Goal: Task Accomplishment & Management: Manage account settings

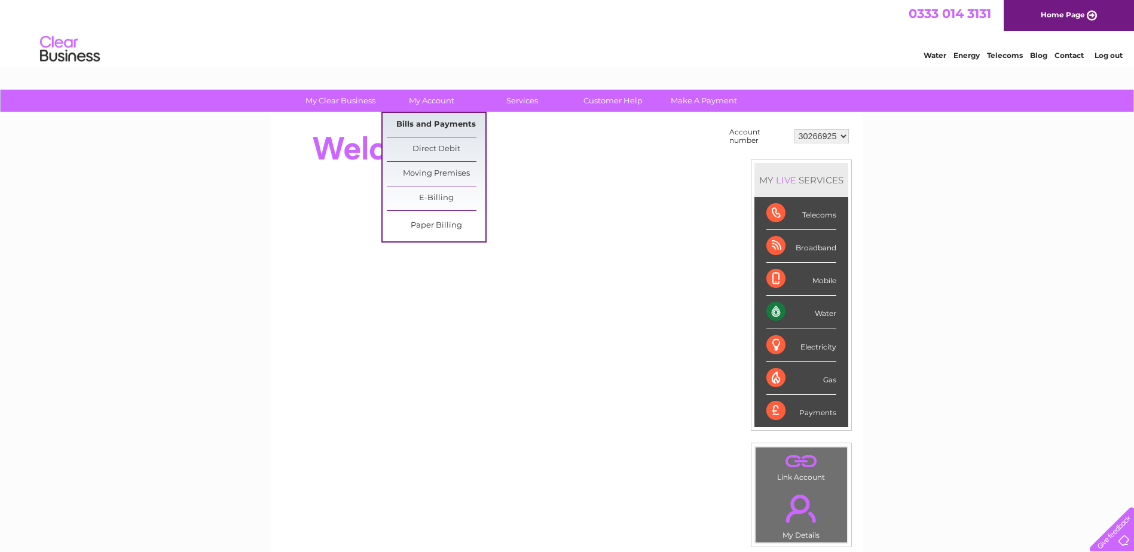
click at [442, 127] on link "Bills and Payments" at bounding box center [436, 125] width 99 height 24
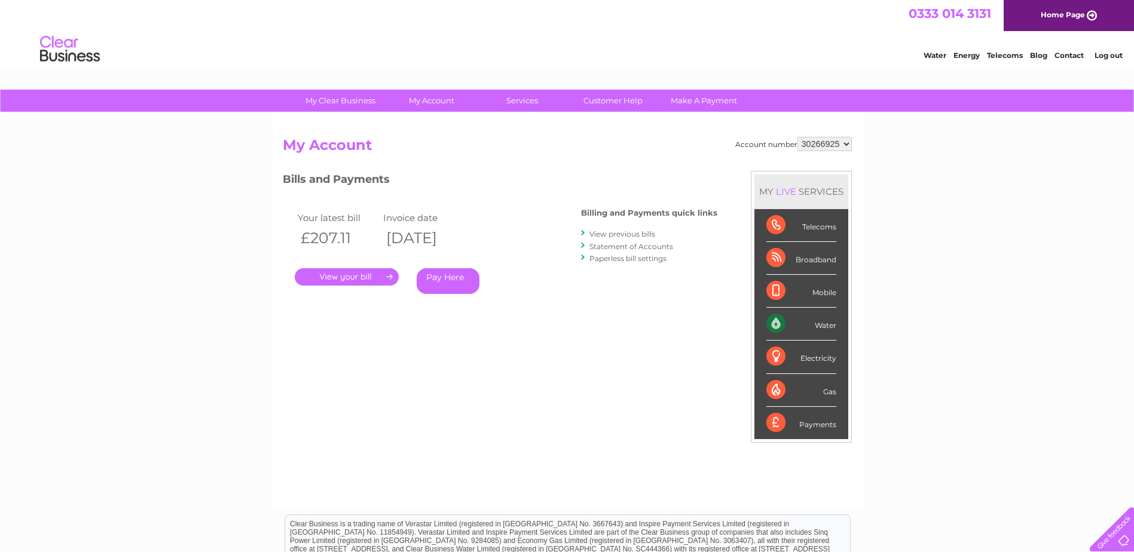
click at [376, 274] on link "." at bounding box center [347, 276] width 104 height 17
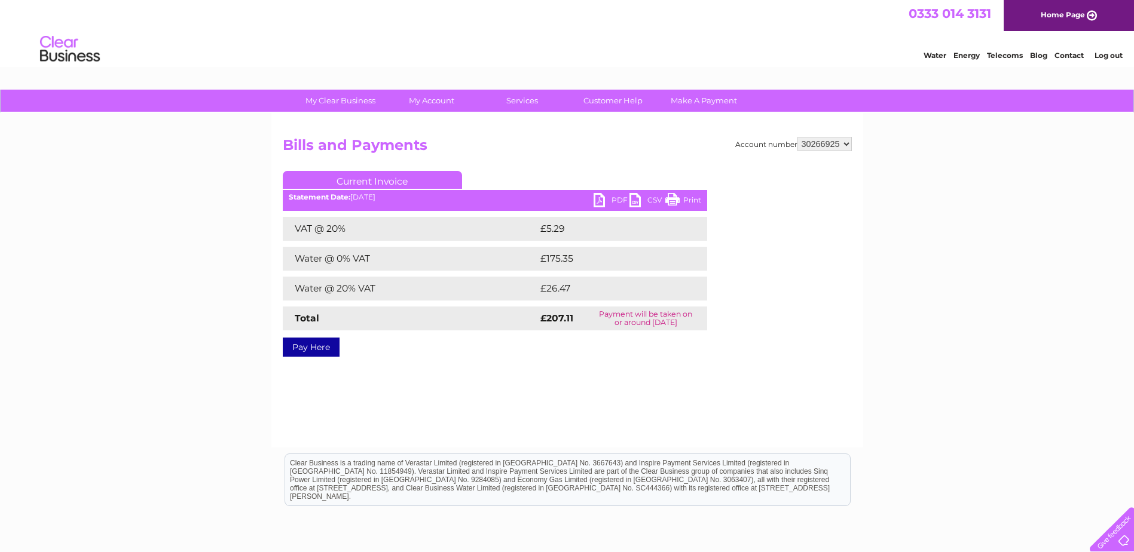
click at [621, 199] on link "PDF" at bounding box center [612, 201] width 36 height 17
